Goal: Task Accomplishment & Management: Use online tool/utility

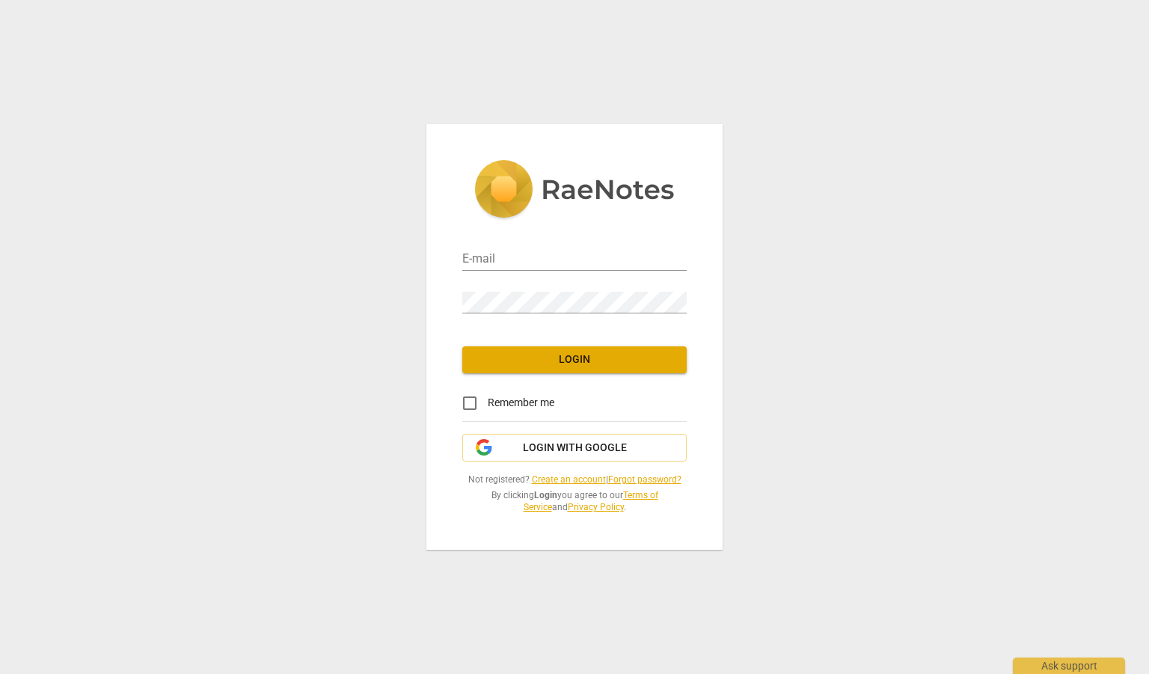
type input "[PERSON_NAME][EMAIL_ADDRESS][PERSON_NAME][DOMAIN_NAME]"
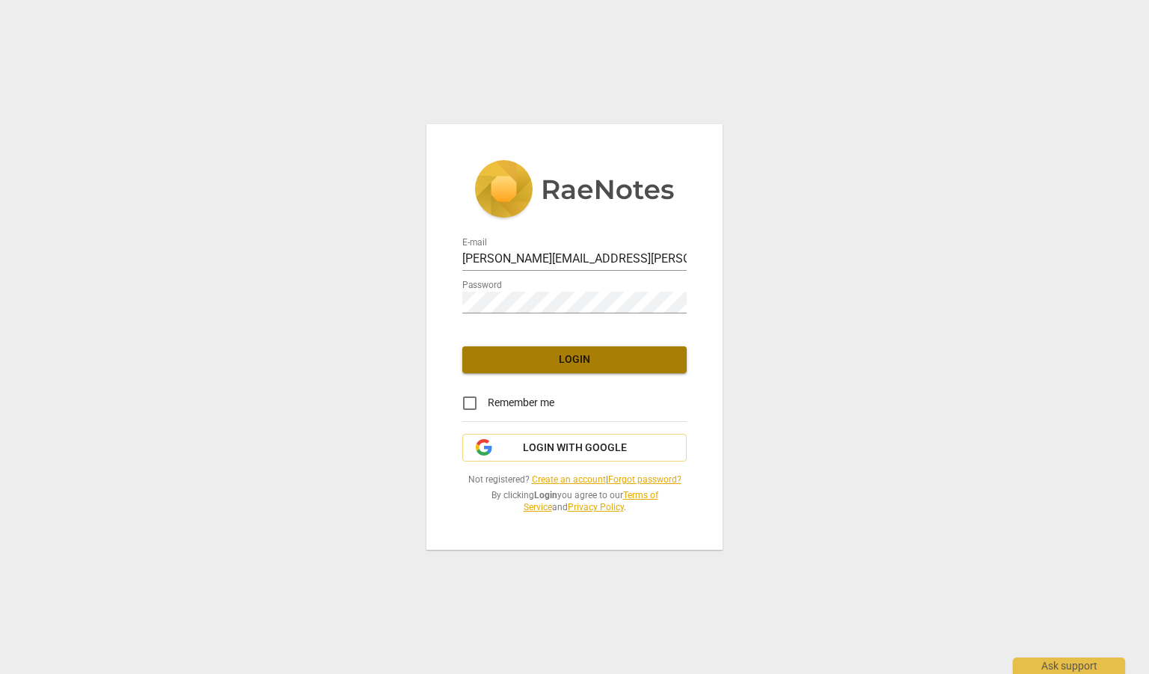
click at [545, 357] on span "Login" at bounding box center [574, 359] width 201 height 15
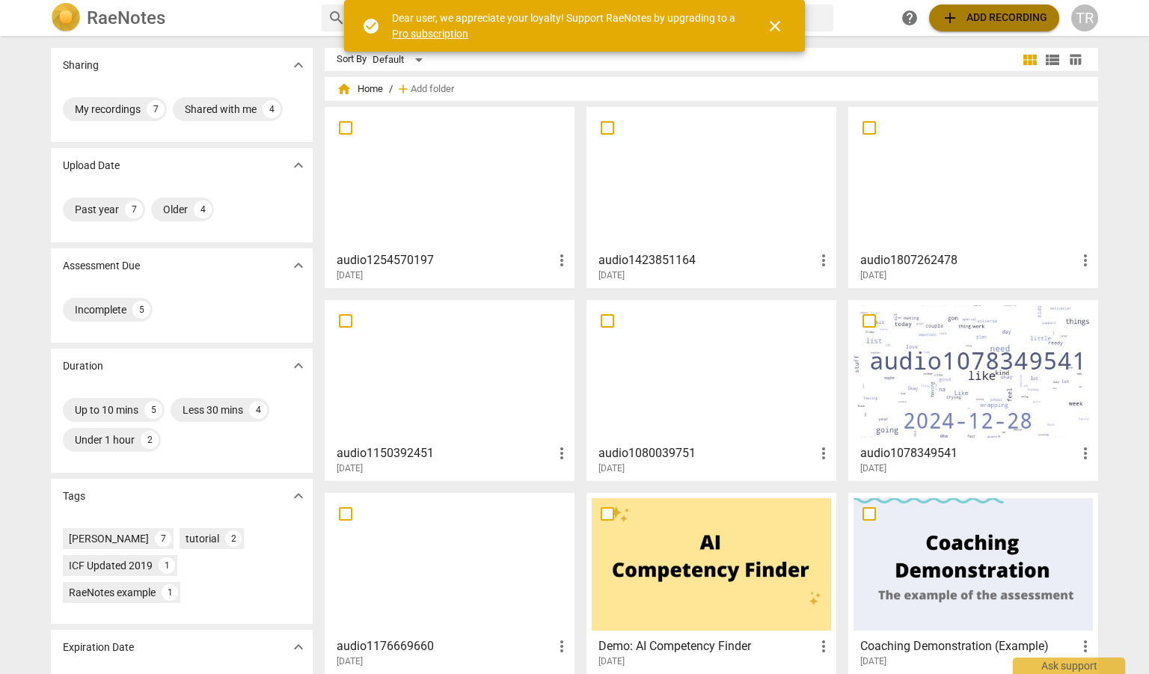
click at [987, 13] on span "add Add recording" at bounding box center [994, 18] width 106 height 18
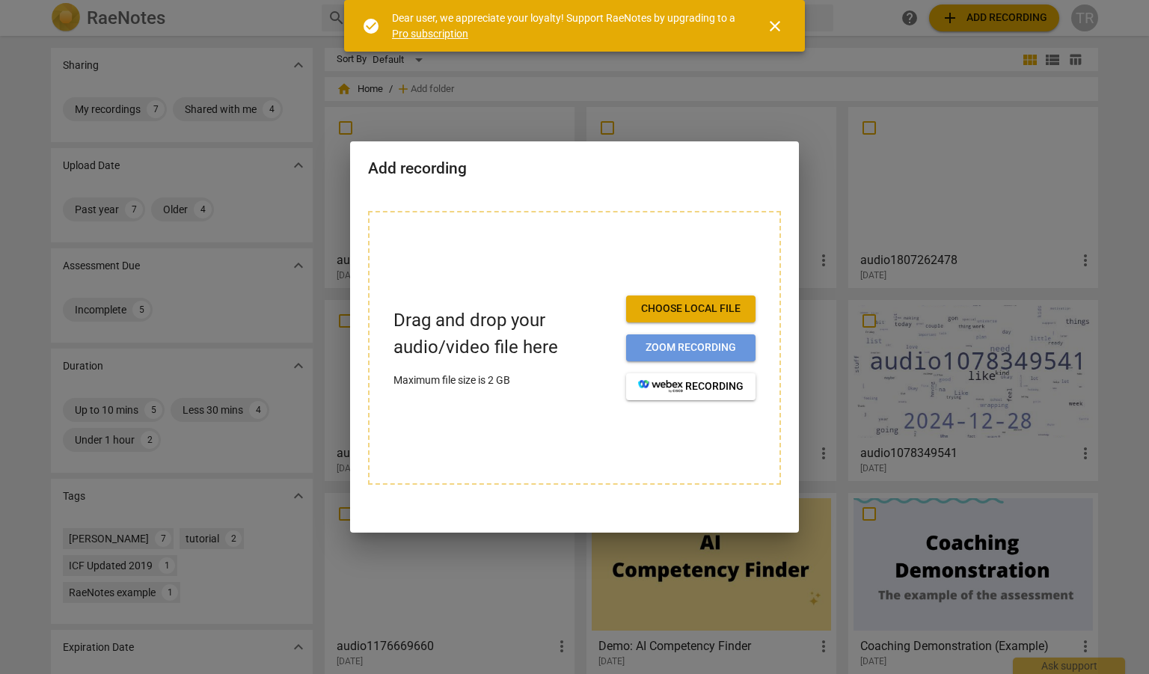
click at [706, 343] on span "Zoom recording" at bounding box center [690, 347] width 105 height 15
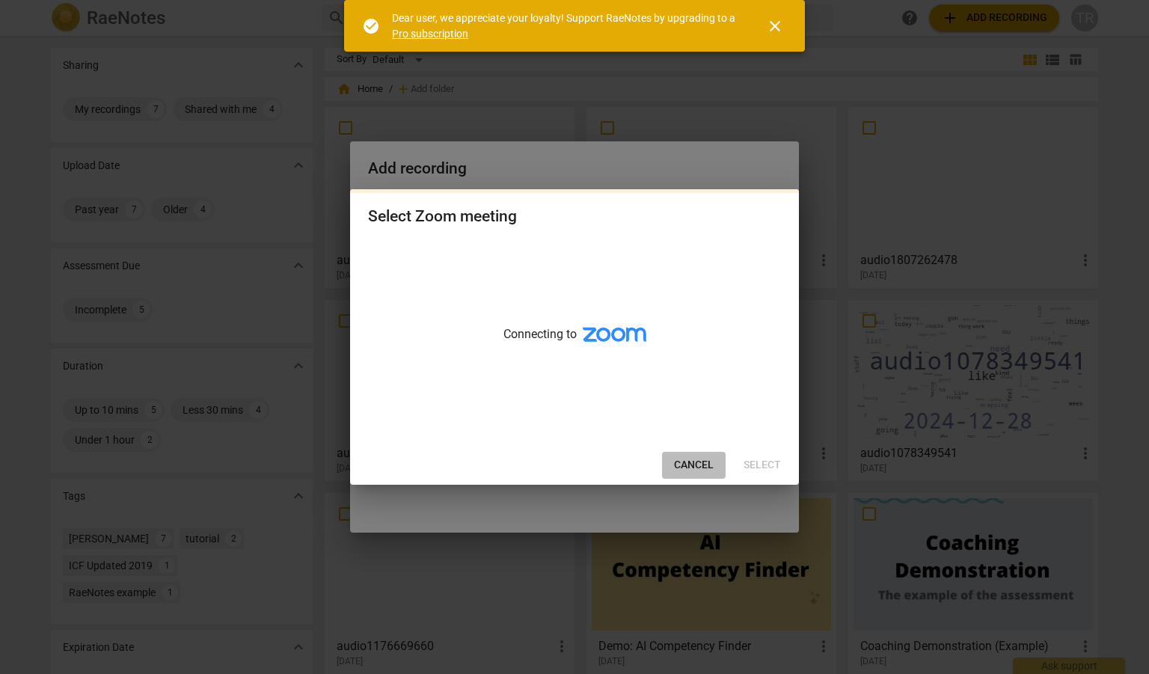
click at [698, 459] on span "Cancel" at bounding box center [694, 465] width 40 height 15
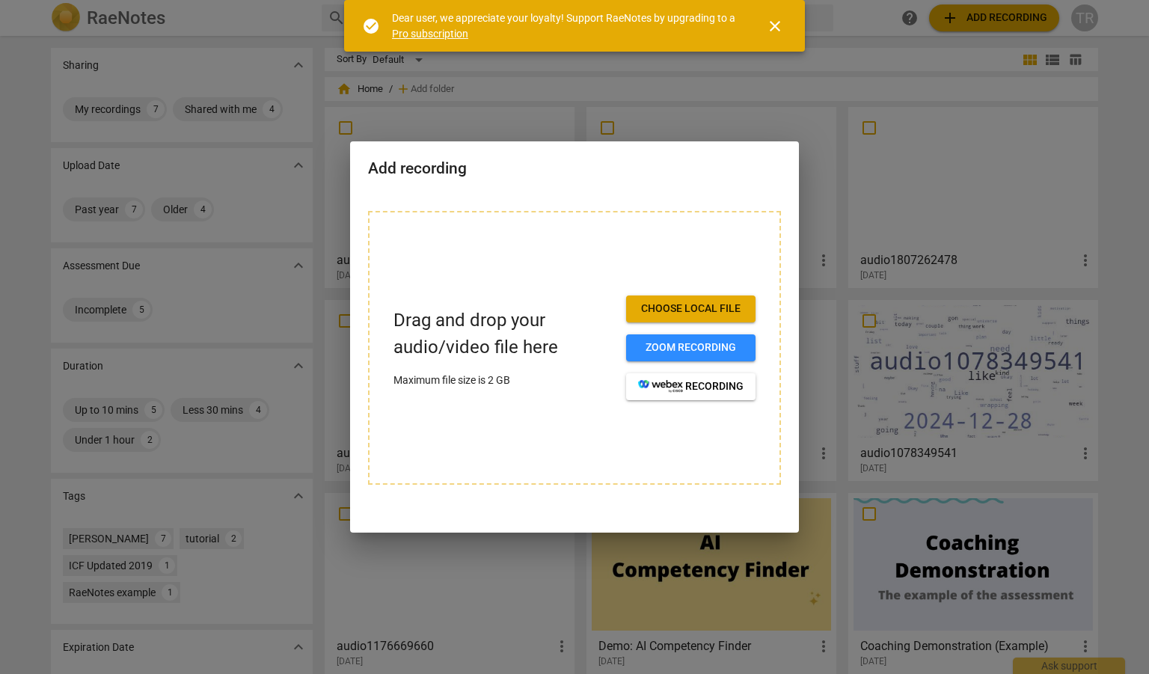
click at [821, 62] on div at bounding box center [574, 337] width 1149 height 674
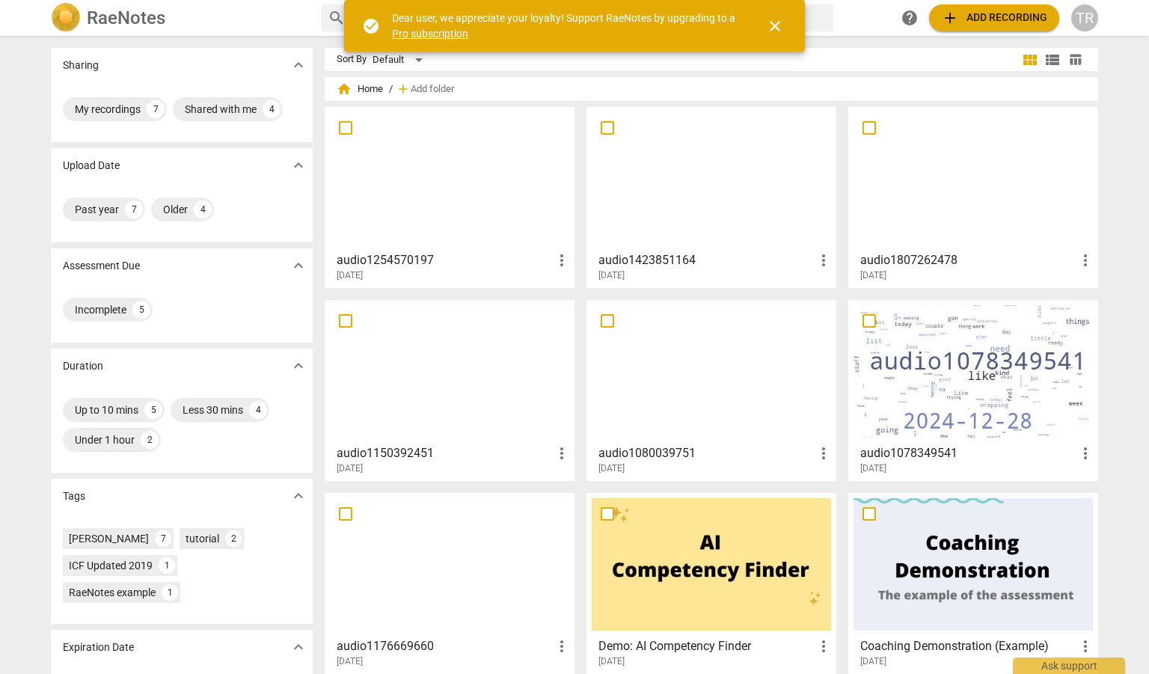
click at [962, 5] on button "add Add recording" at bounding box center [994, 17] width 130 height 27
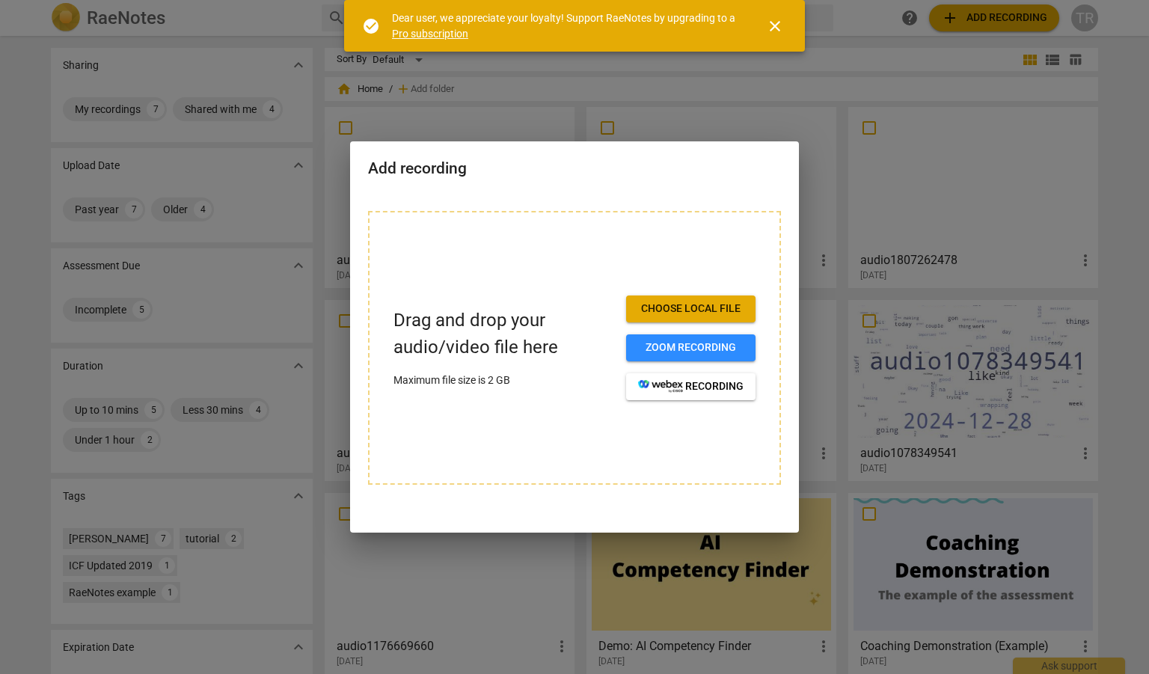
click at [675, 305] on span "Choose local file" at bounding box center [690, 309] width 105 height 15
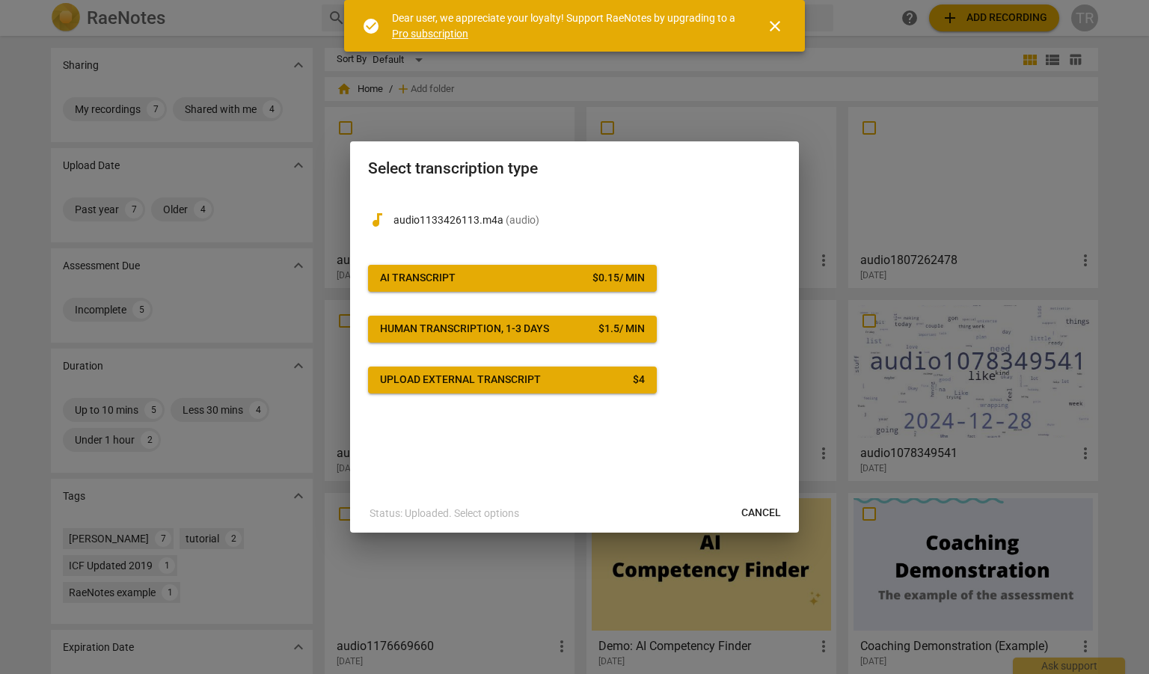
click at [486, 284] on span "AI Transcript $ 0.15 / min" at bounding box center [512, 278] width 265 height 15
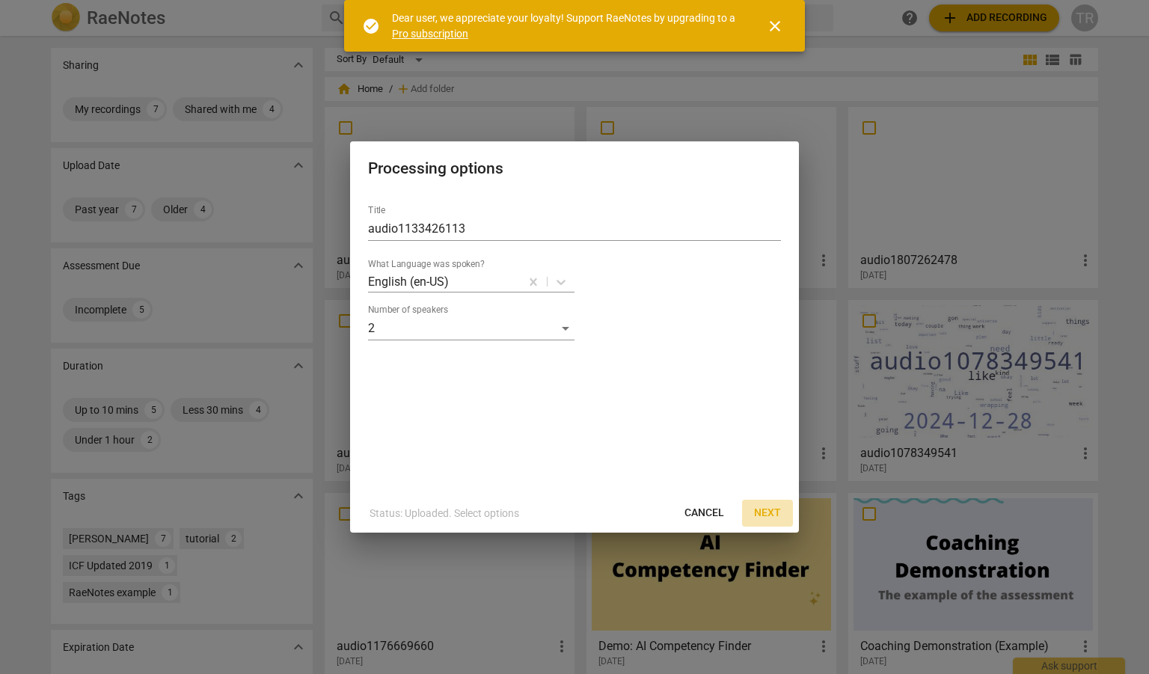
click at [769, 509] on span "Next" at bounding box center [767, 513] width 27 height 15
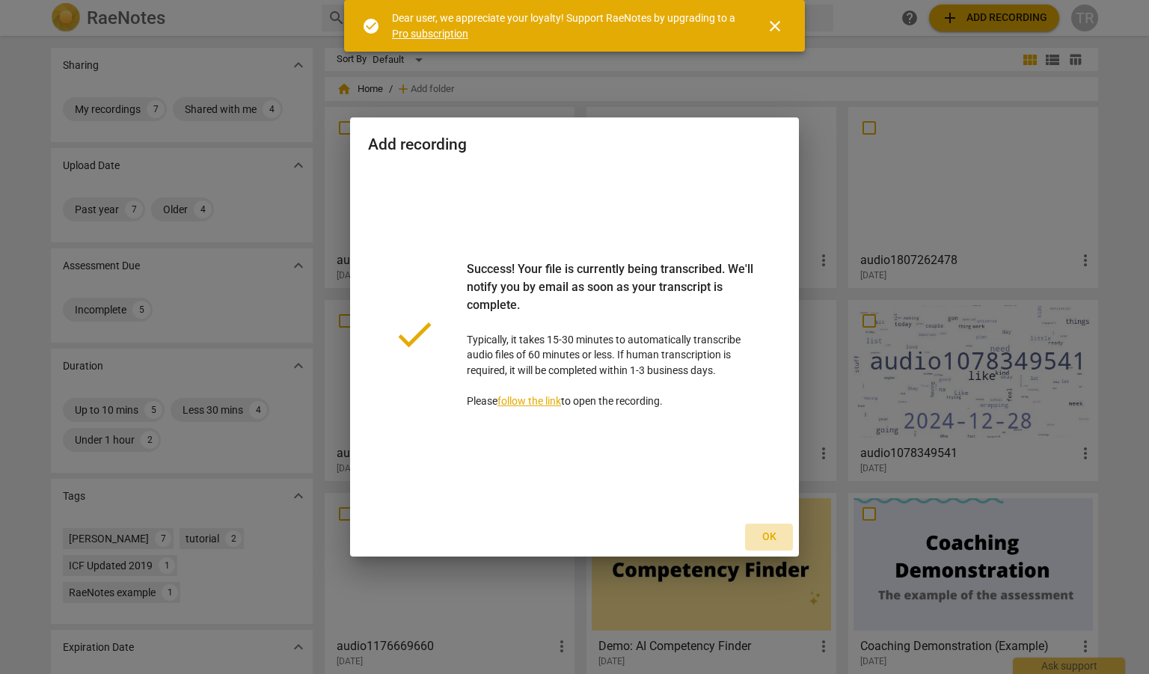
click at [769, 535] on span "Ok" at bounding box center [769, 537] width 24 height 15
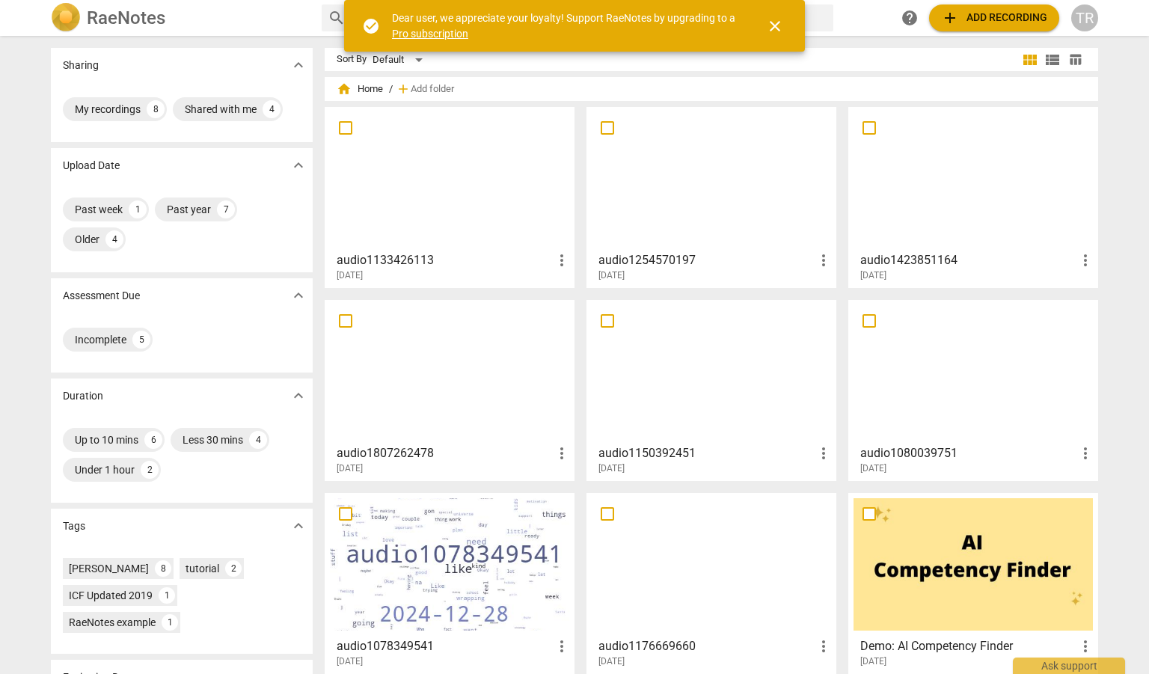
click at [432, 191] on div at bounding box center [449, 178] width 239 height 132
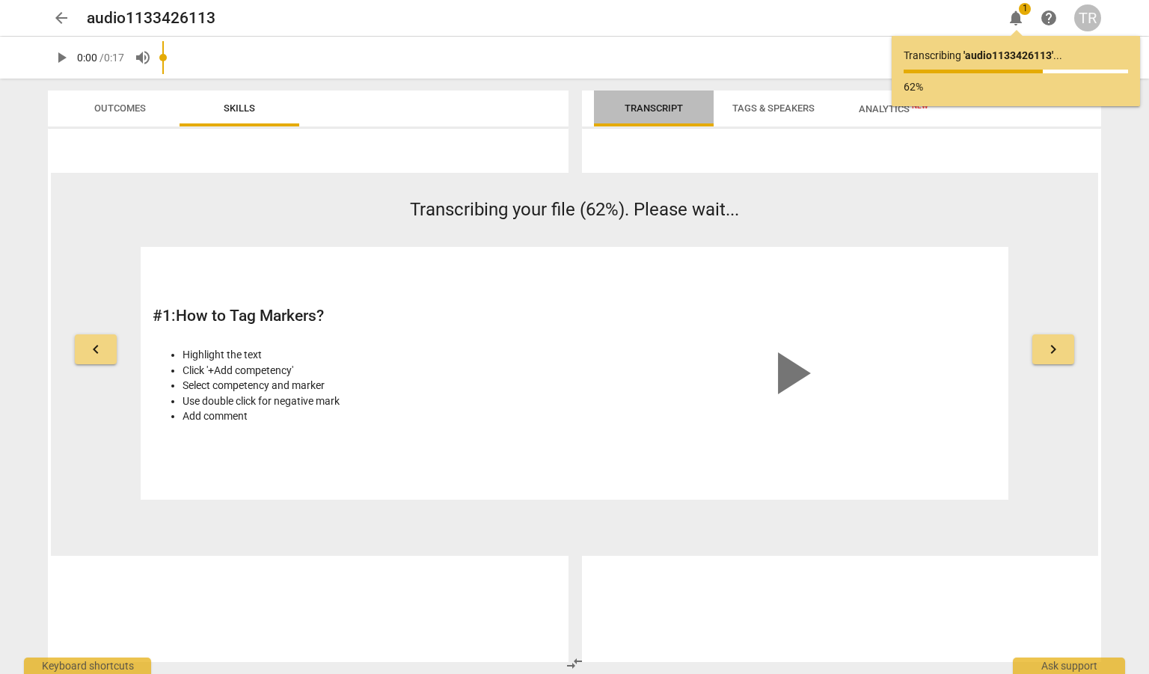
click at [667, 112] on span "Transcript" at bounding box center [654, 107] width 58 height 11
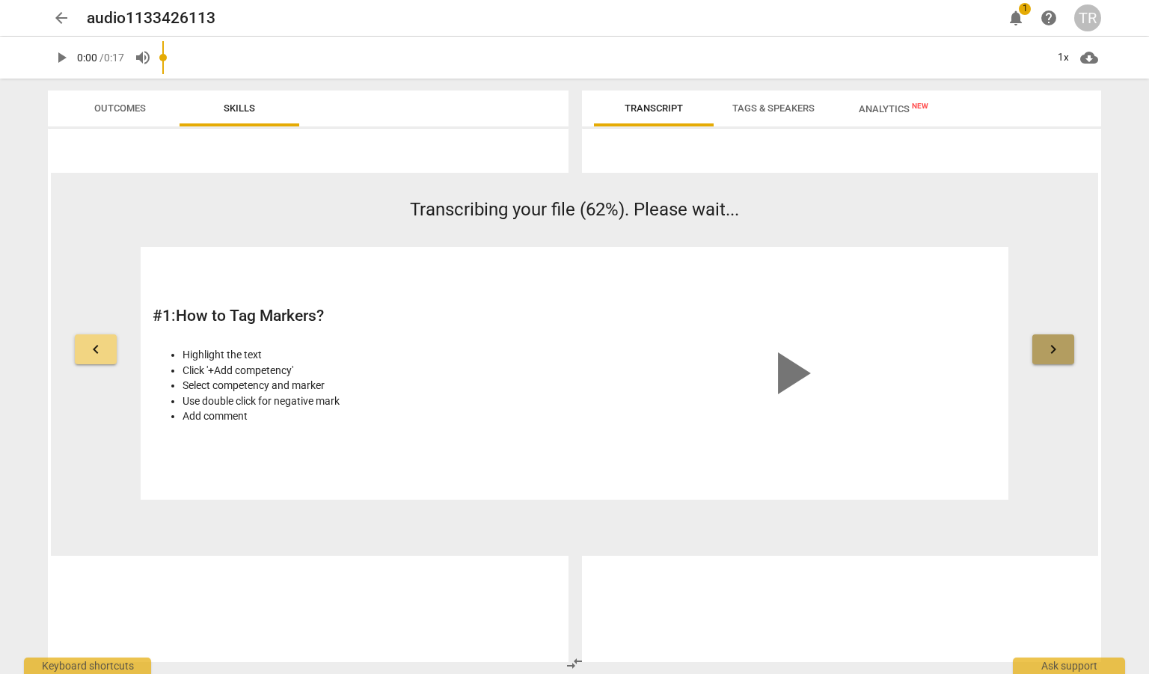
click at [1062, 352] on button "keyboard_arrow_right" at bounding box center [1053, 349] width 42 height 30
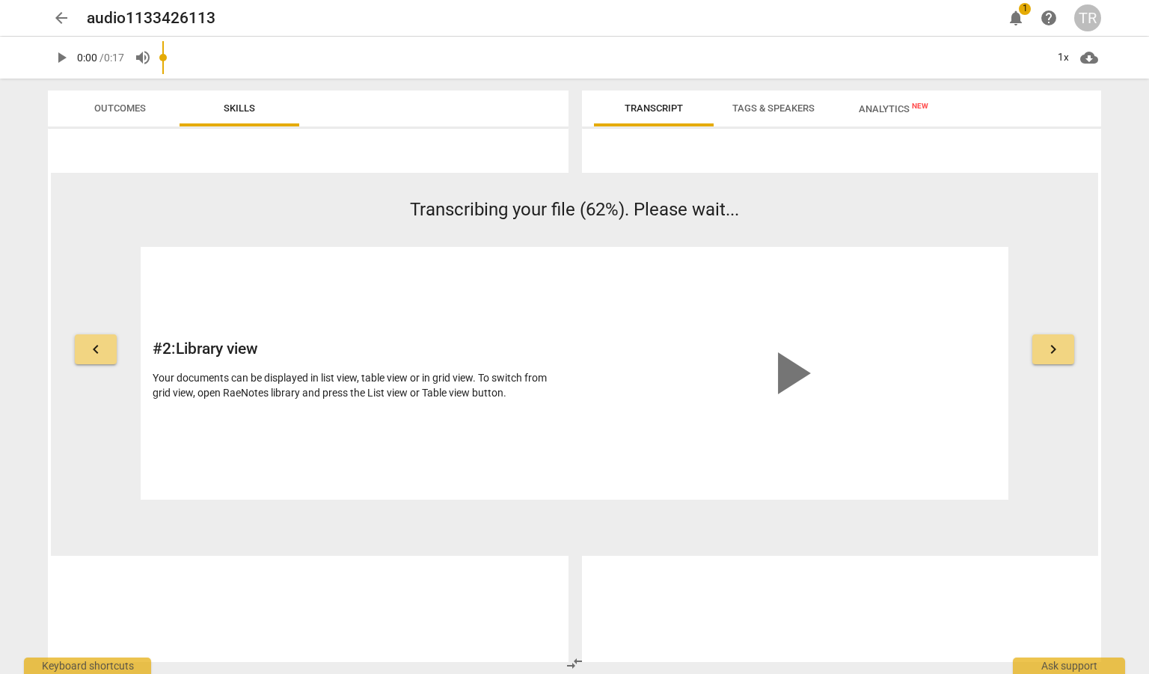
click at [1062, 352] on button "keyboard_arrow_right" at bounding box center [1053, 349] width 42 height 30
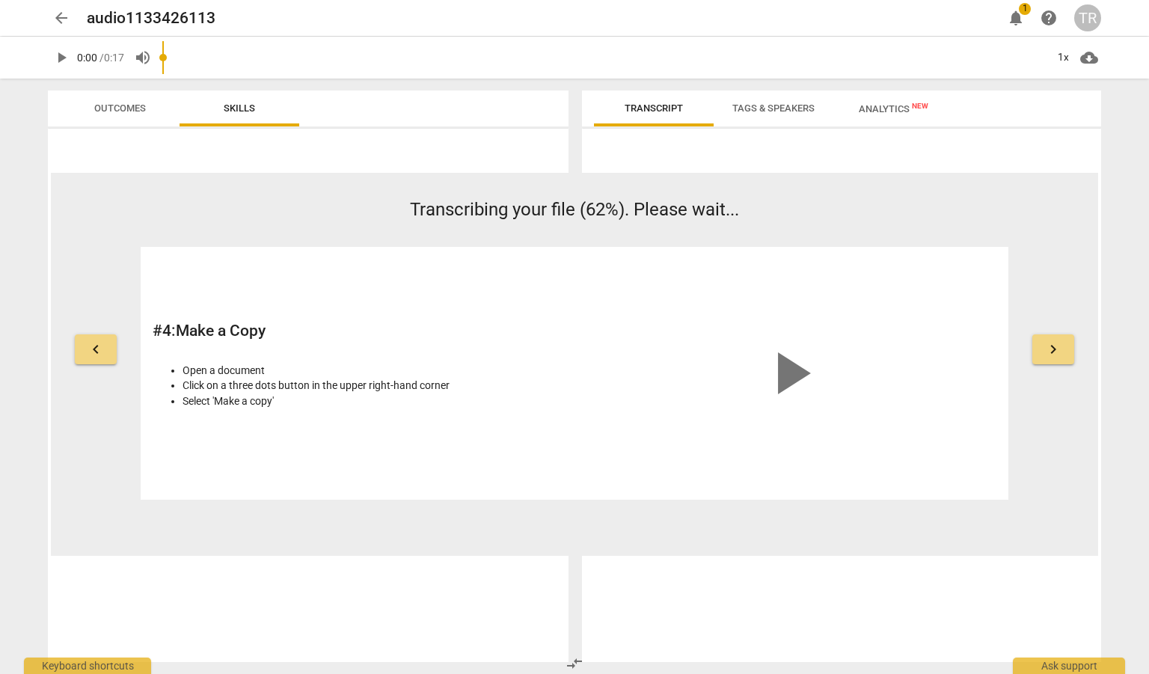
click at [1062, 352] on button "keyboard_arrow_right" at bounding box center [1053, 349] width 42 height 30
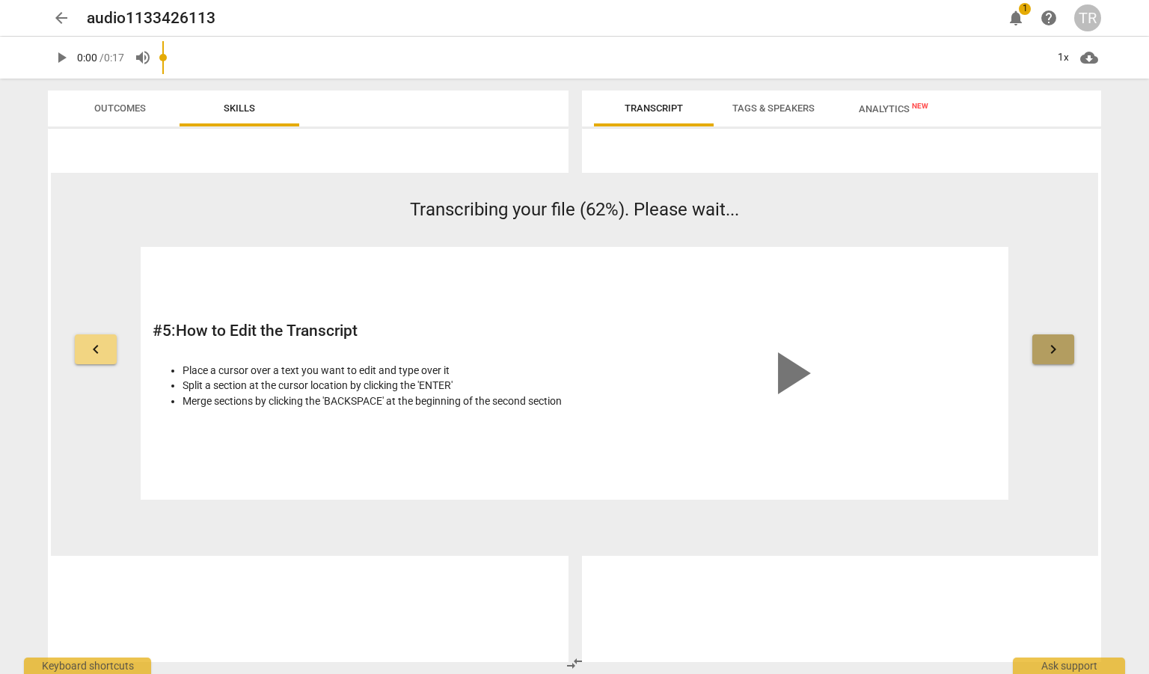
click at [1062, 352] on button "keyboard_arrow_right" at bounding box center [1053, 349] width 42 height 30
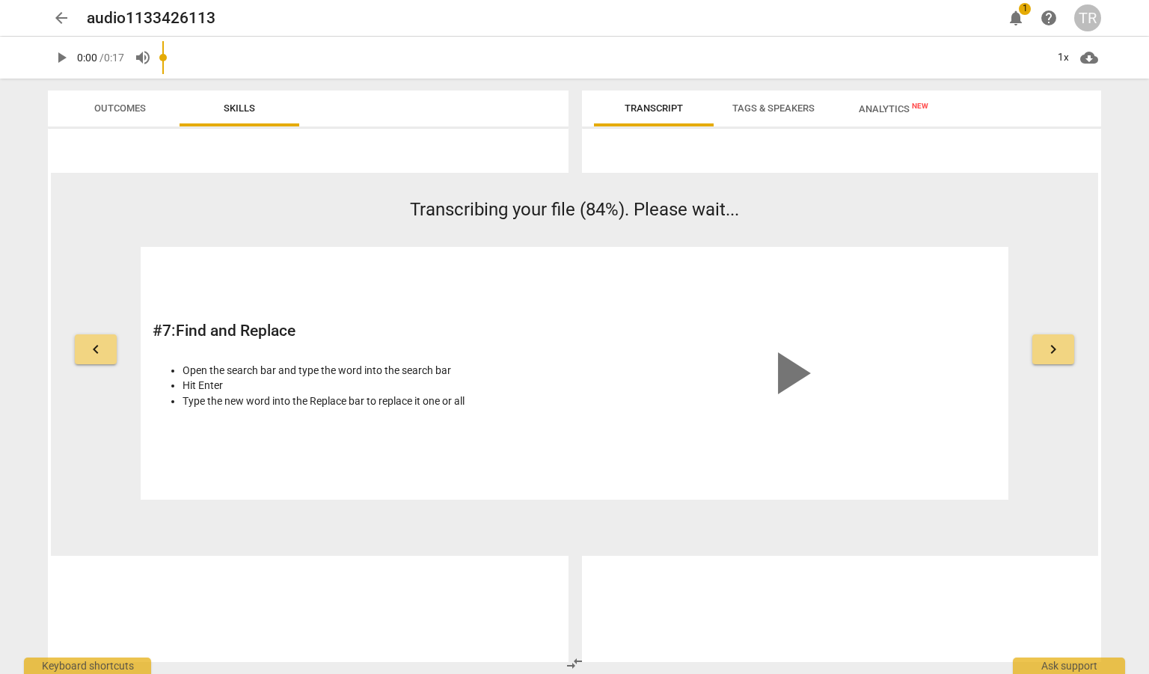
click at [124, 103] on span "Outcomes" at bounding box center [120, 107] width 52 height 11
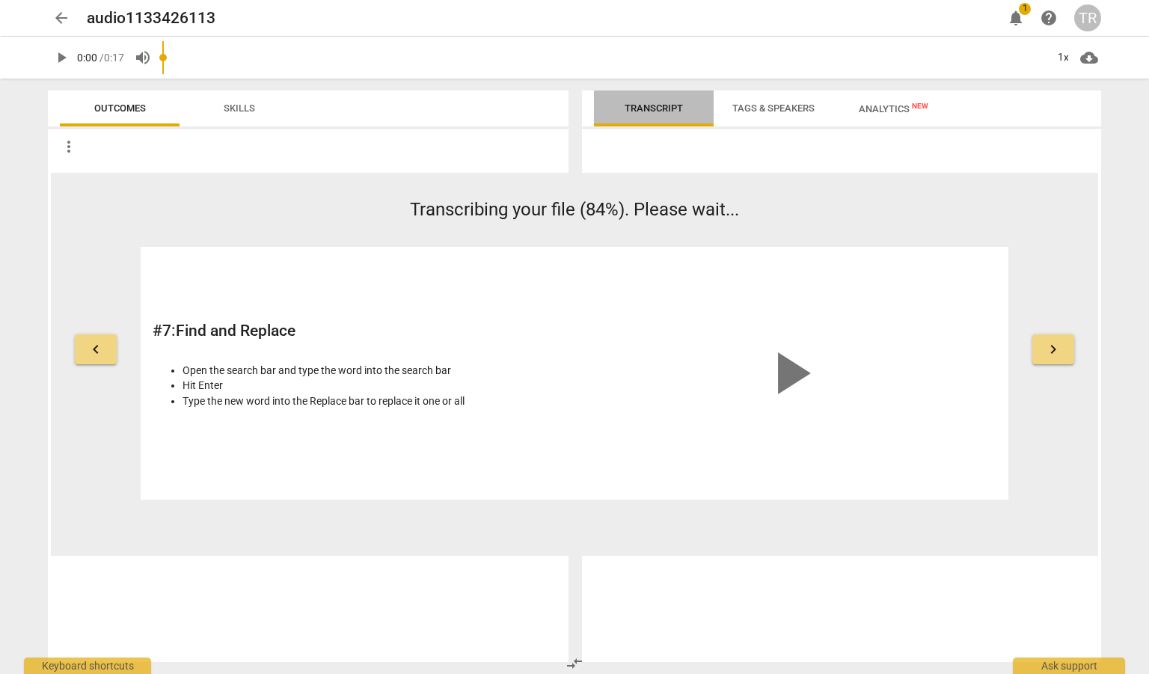
click at [649, 108] on span "Transcript" at bounding box center [654, 107] width 58 height 11
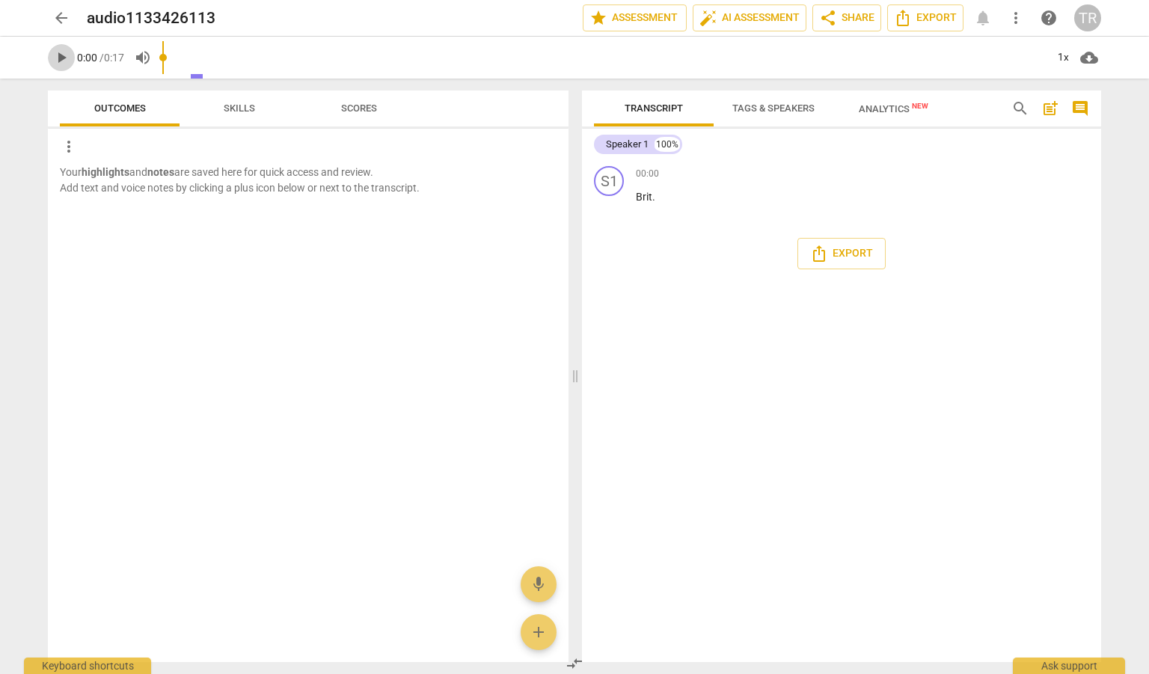
click at [60, 58] on span "play_arrow" at bounding box center [61, 58] width 18 height 18
type input "3"
click at [605, 201] on span "pause" at bounding box center [610, 206] width 18 height 18
type input "17"
click at [60, 15] on span "arrow_back" at bounding box center [61, 18] width 18 height 18
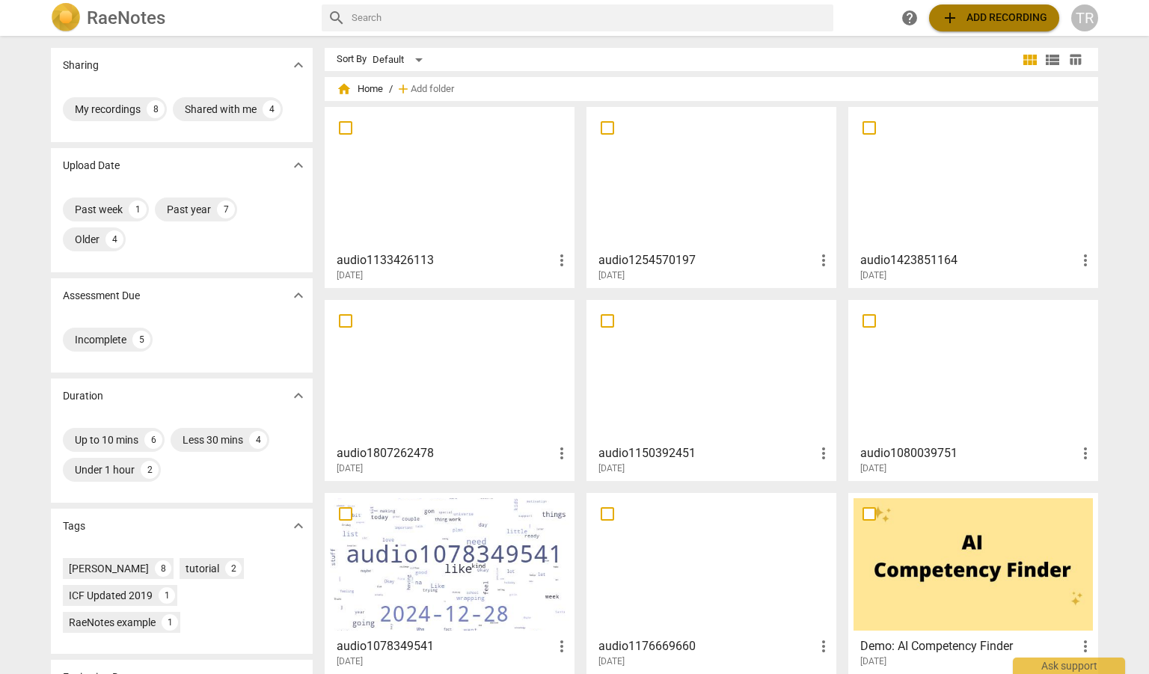
click at [1023, 23] on span "add Add recording" at bounding box center [994, 18] width 106 height 18
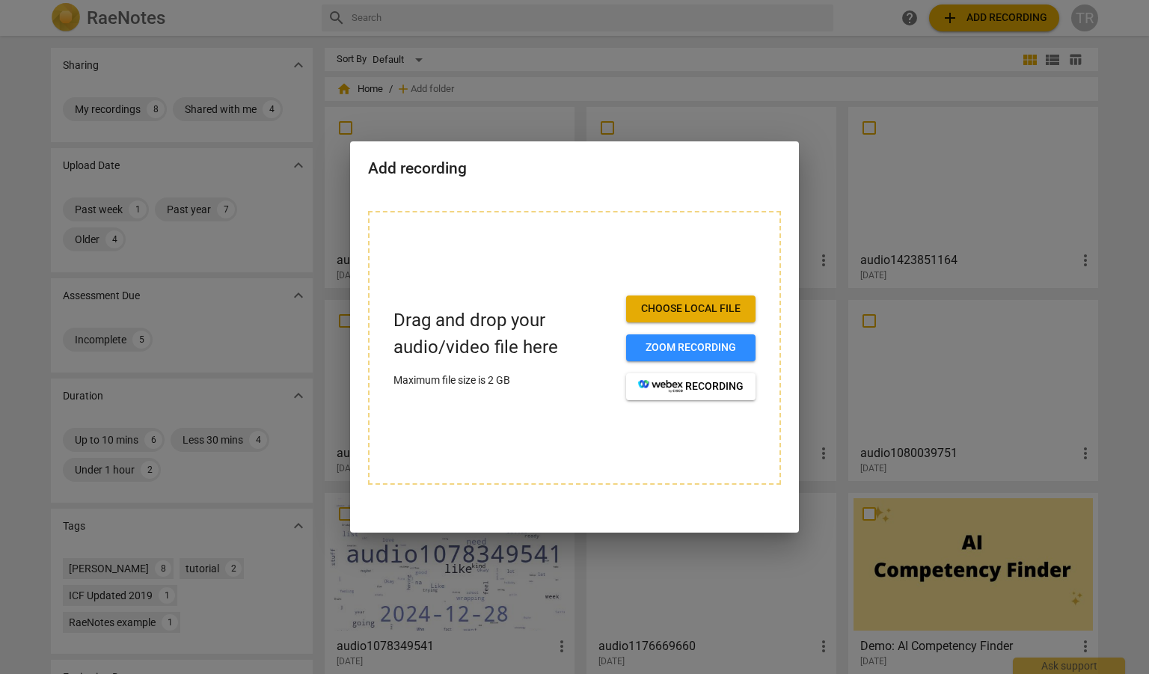
click at [675, 302] on span "Choose local file" at bounding box center [690, 309] width 105 height 15
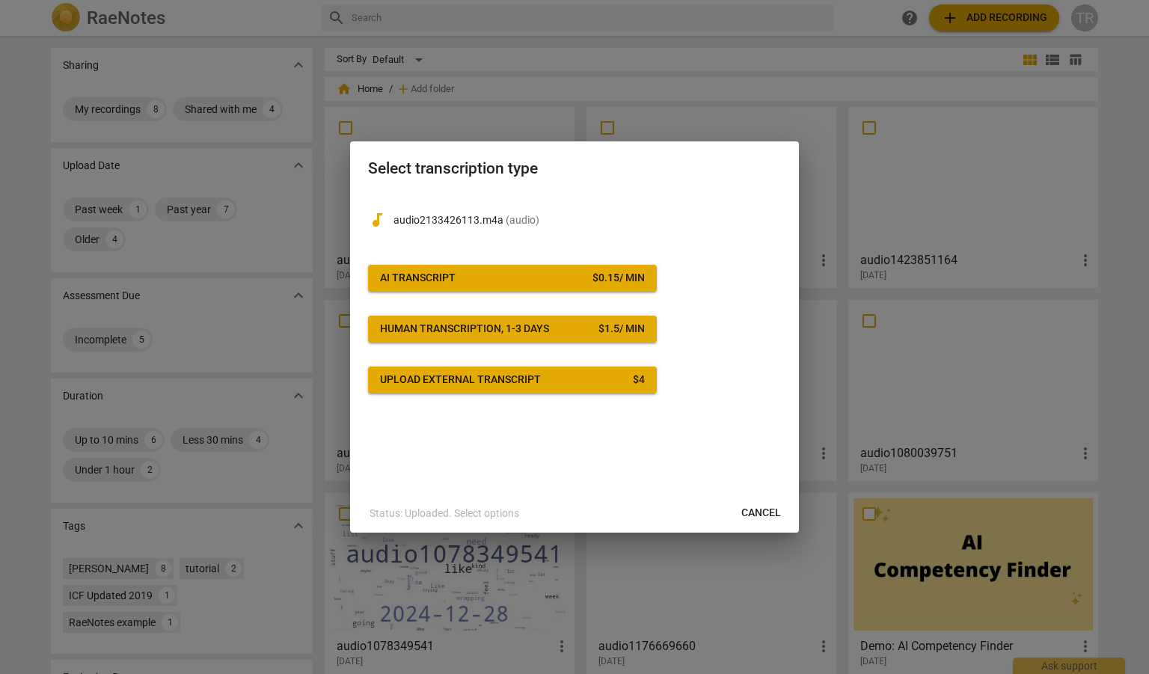
click at [512, 278] on span "AI Transcript $ 0.15 / min" at bounding box center [512, 278] width 265 height 15
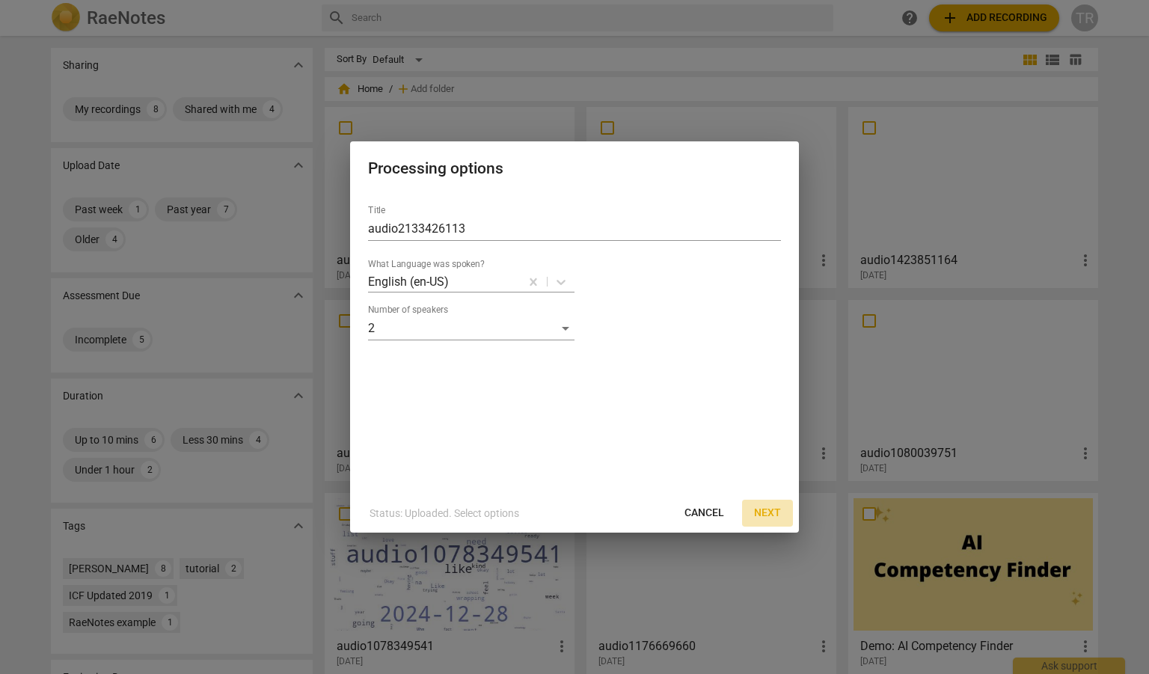
click at [759, 513] on span "Next" at bounding box center [767, 513] width 27 height 15
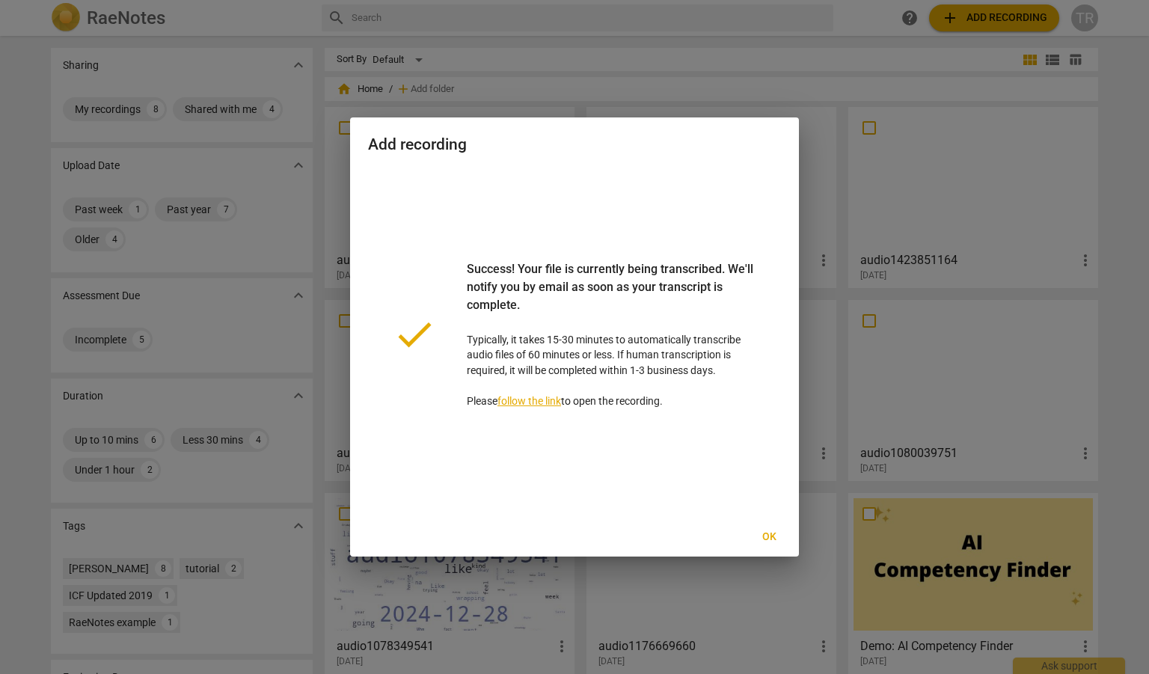
click at [770, 528] on button "Ok" at bounding box center [769, 537] width 48 height 27
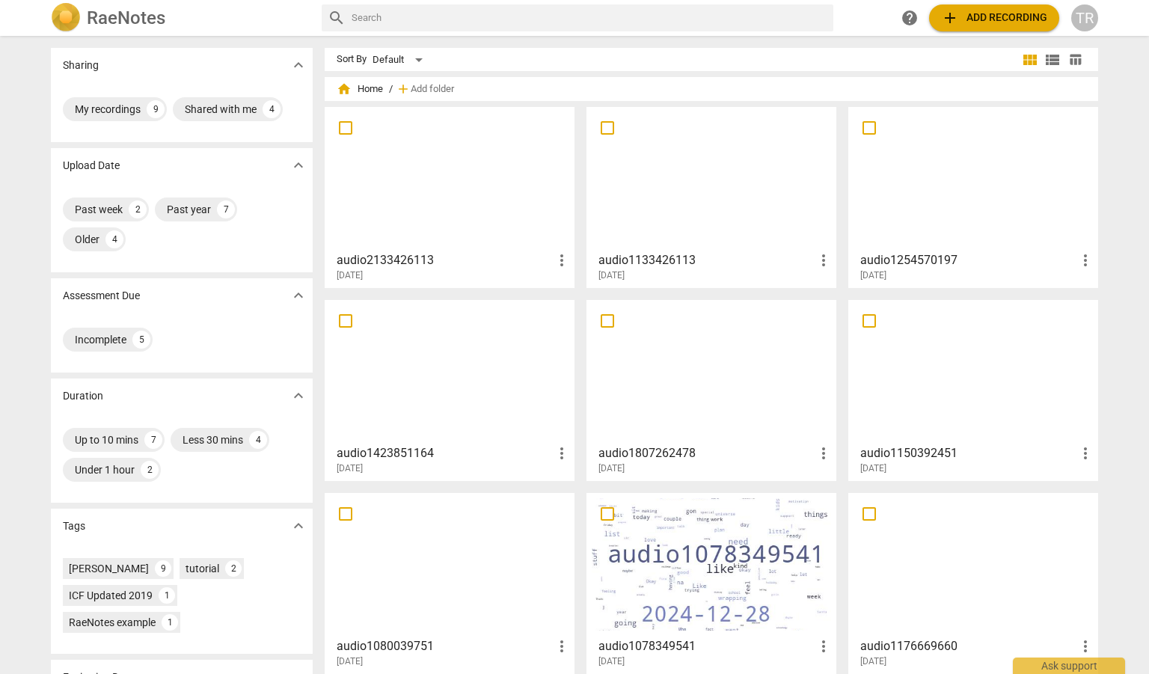
click at [416, 169] on div at bounding box center [449, 178] width 239 height 132
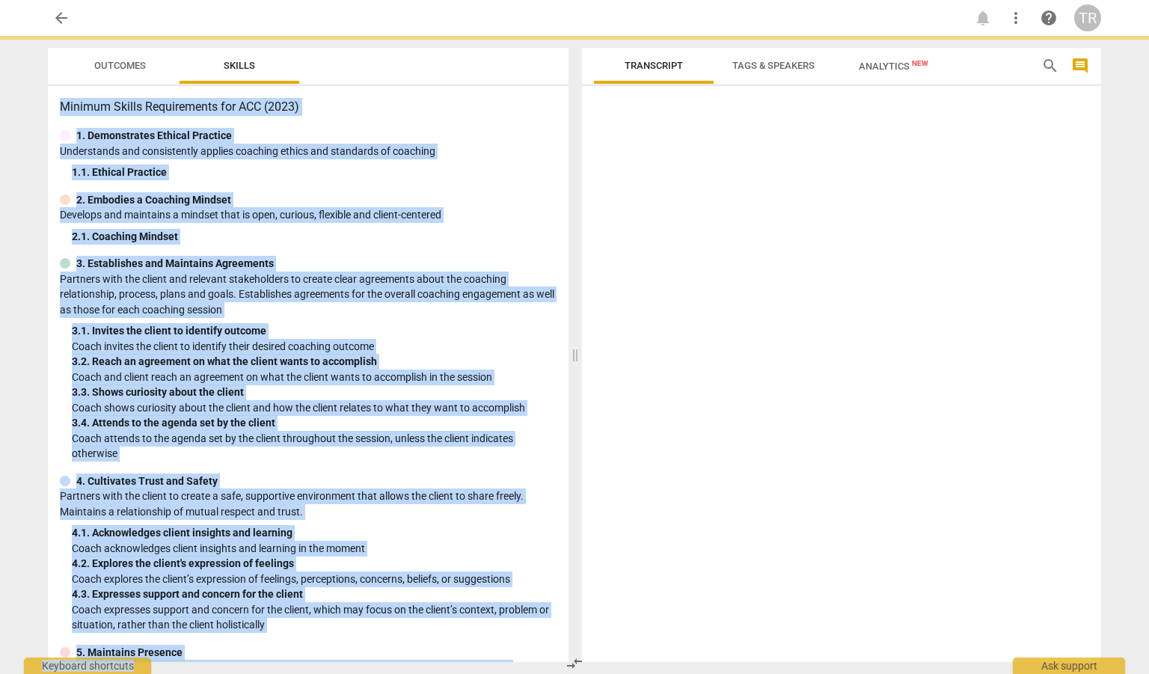
click at [416, 169] on div "1. 1. Ethical Practice" at bounding box center [314, 173] width 485 height 16
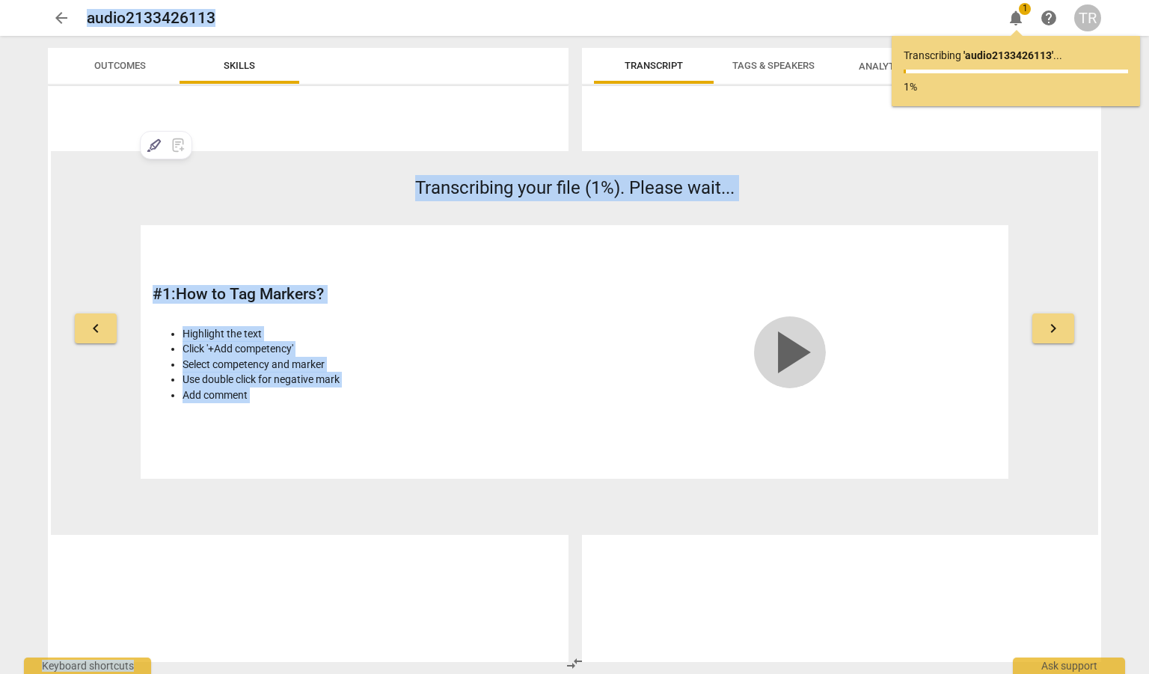
click at [784, 355] on span "play_arrow" at bounding box center [790, 352] width 72 height 72
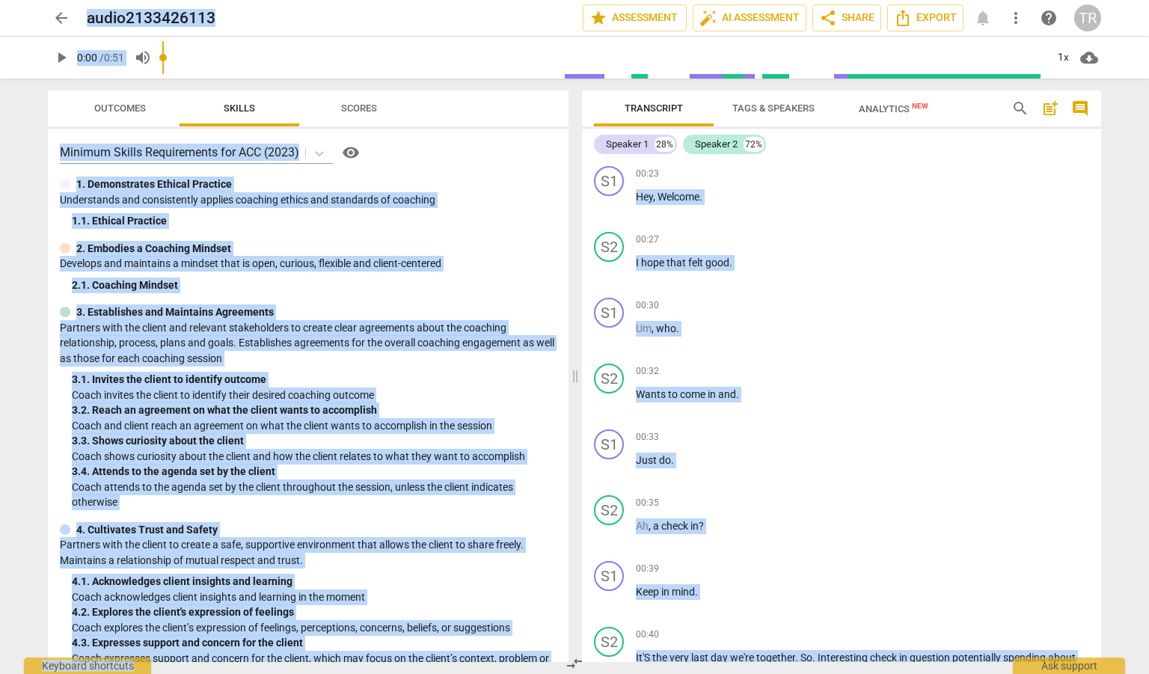
click at [66, 22] on span "arrow_back" at bounding box center [61, 18] width 18 height 18
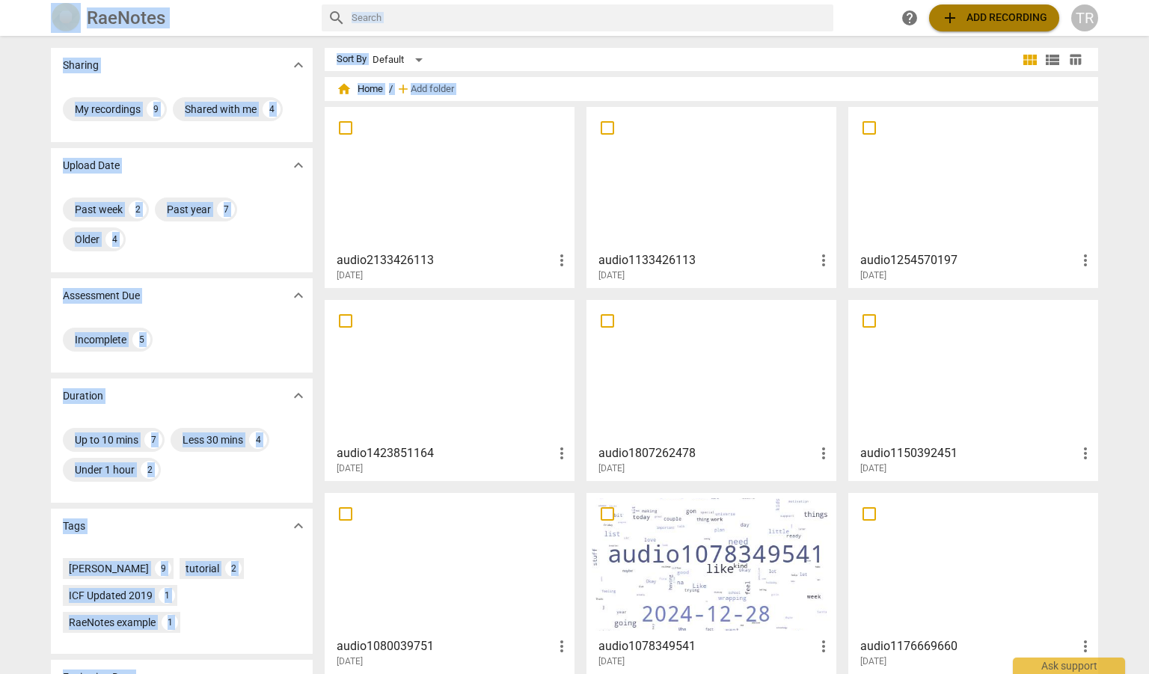
click at [1003, 24] on span "add Add recording" at bounding box center [994, 18] width 106 height 18
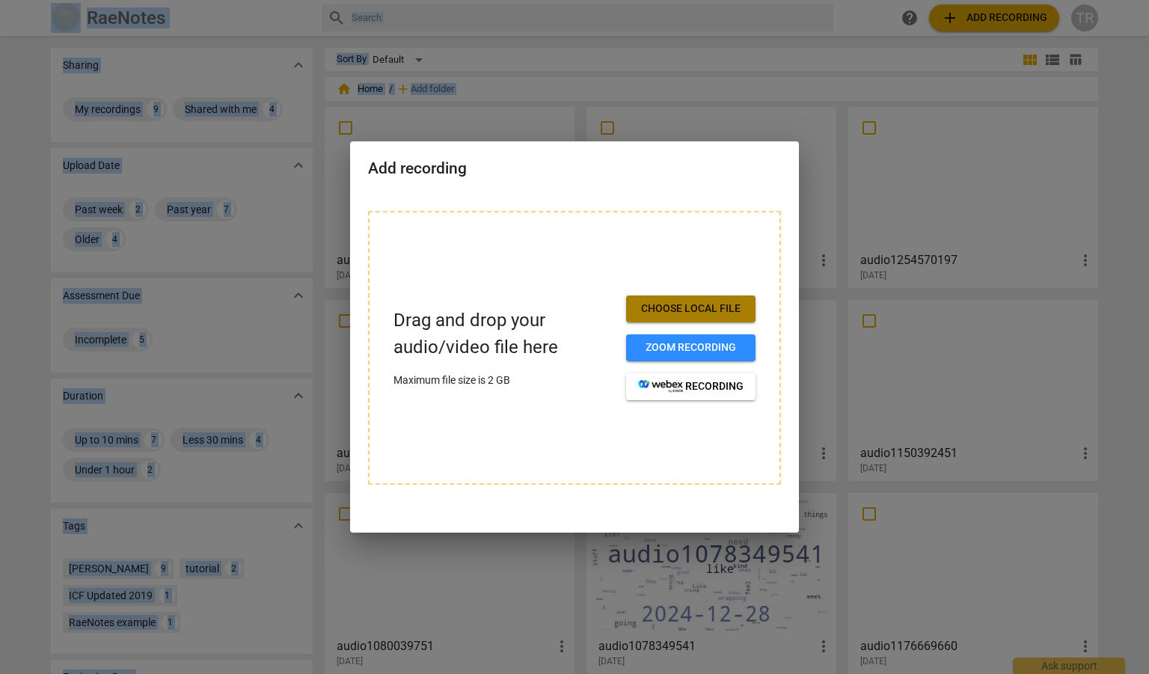
click at [707, 302] on span "Choose local file" at bounding box center [690, 309] width 105 height 15
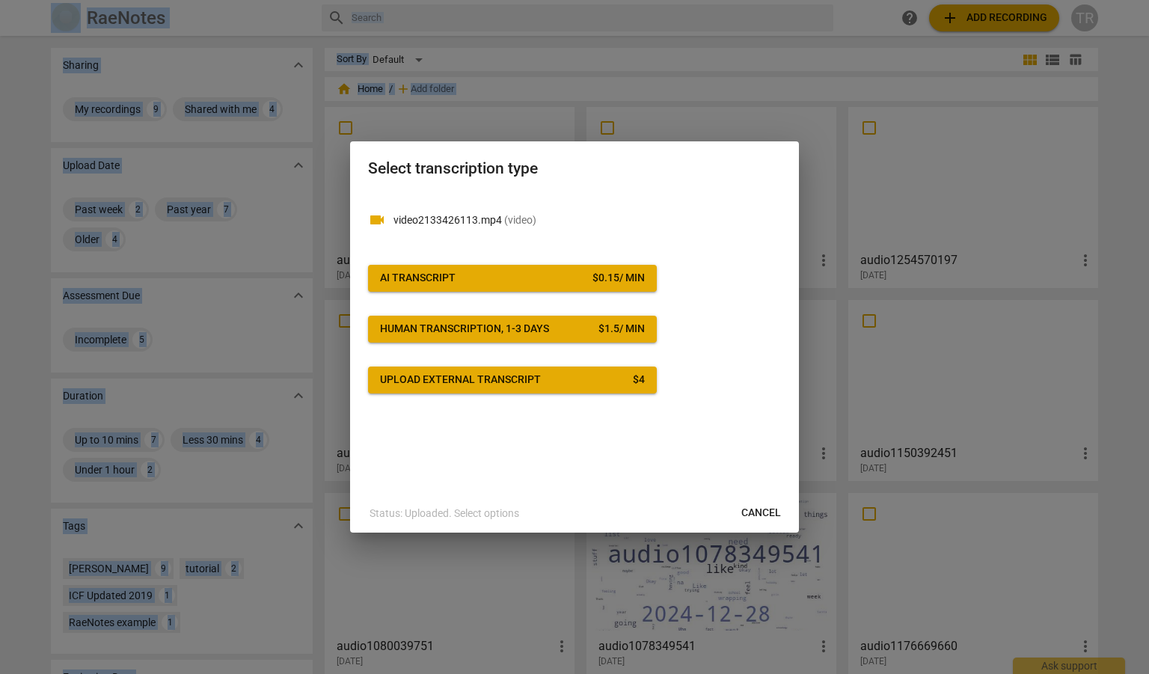
click at [544, 271] on span "AI Transcript $ 0.15 / min" at bounding box center [512, 278] width 265 height 15
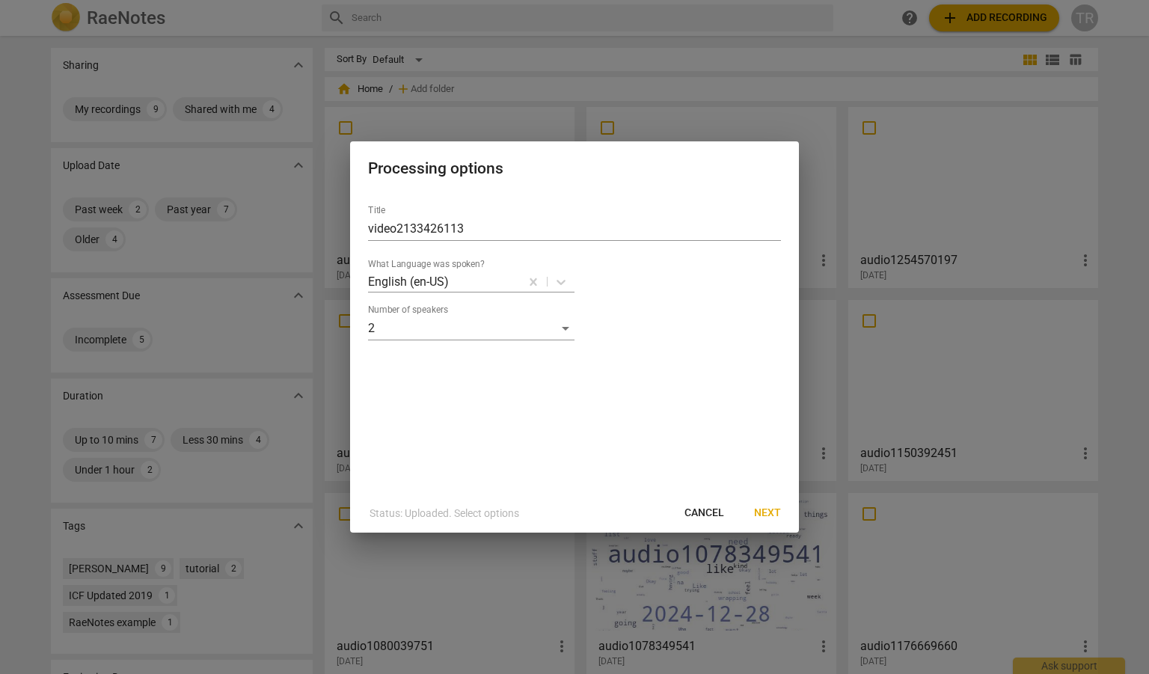
click at [766, 510] on span "Next" at bounding box center [767, 513] width 27 height 15
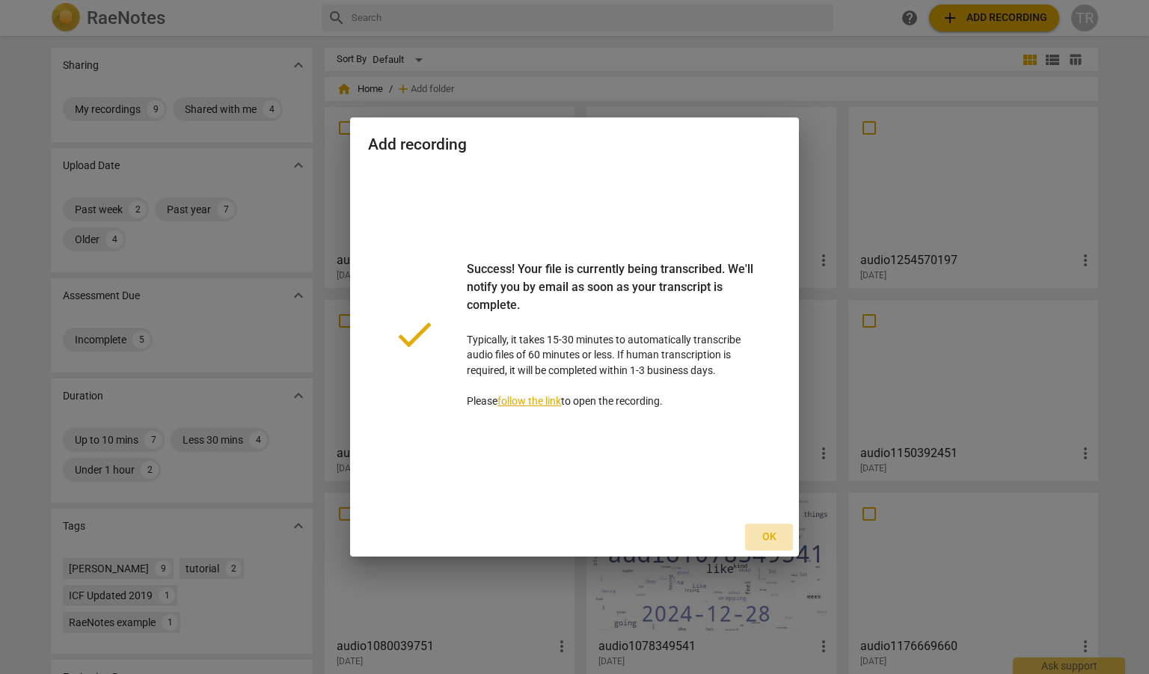
click at [768, 532] on span "Ok" at bounding box center [769, 537] width 24 height 15
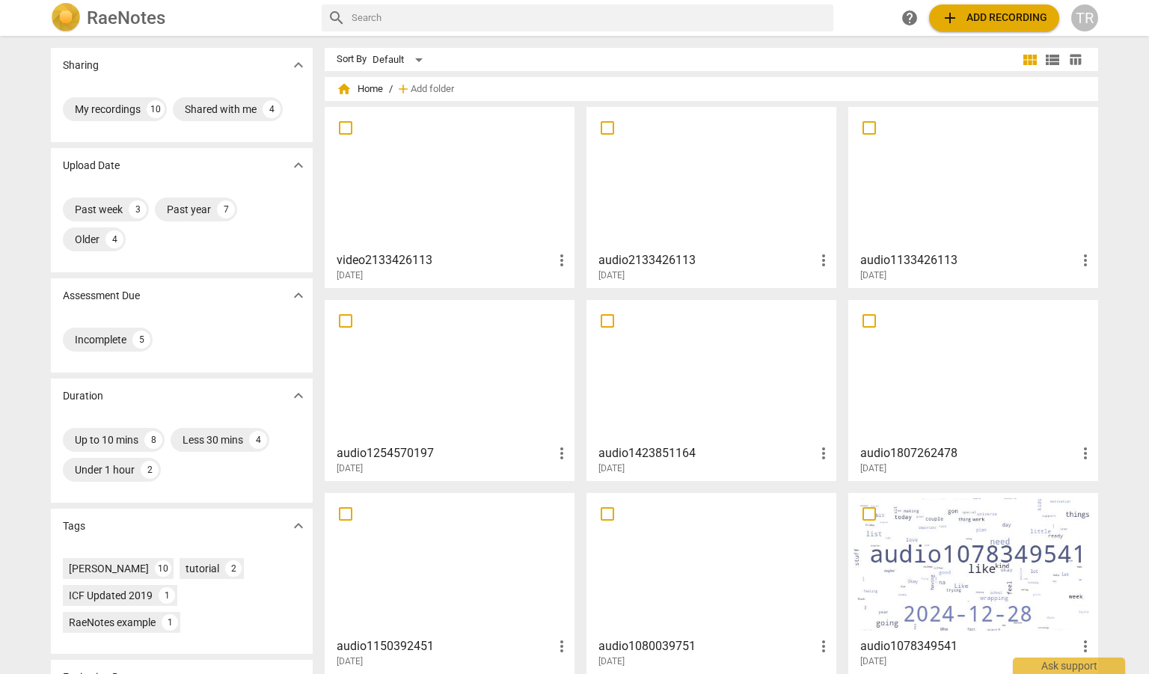
click at [416, 199] on div at bounding box center [449, 178] width 239 height 132
